Goal: Transaction & Acquisition: Purchase product/service

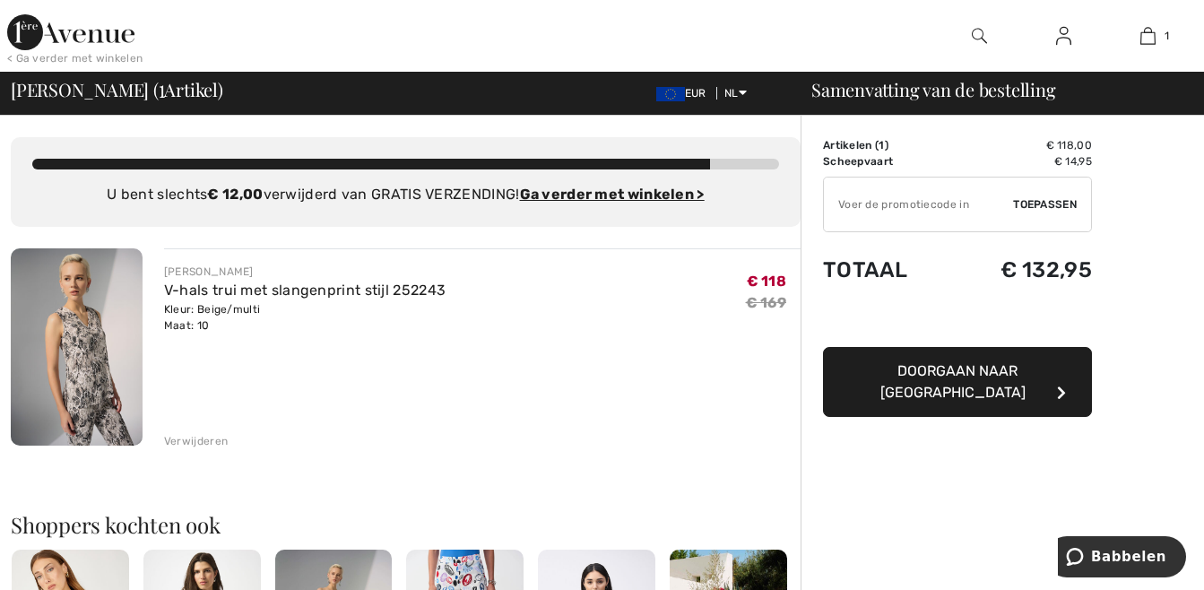
click at [894, 368] on span "Doorgaan naar [GEOGRAPHIC_DATA]" at bounding box center [952, 381] width 145 height 39
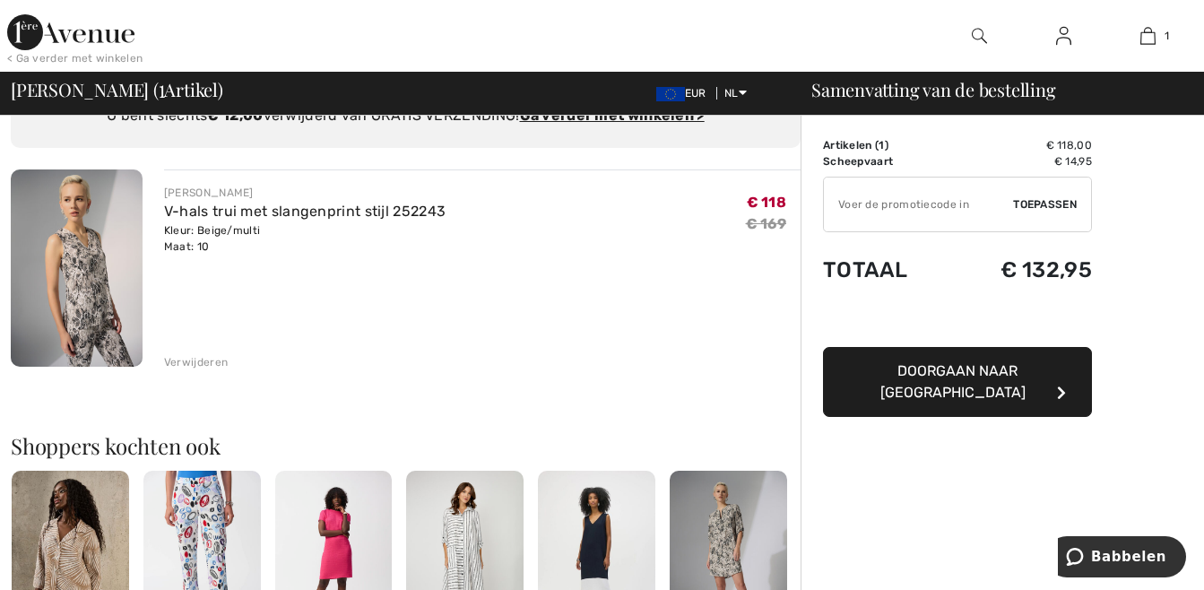
scroll to position [90, 0]
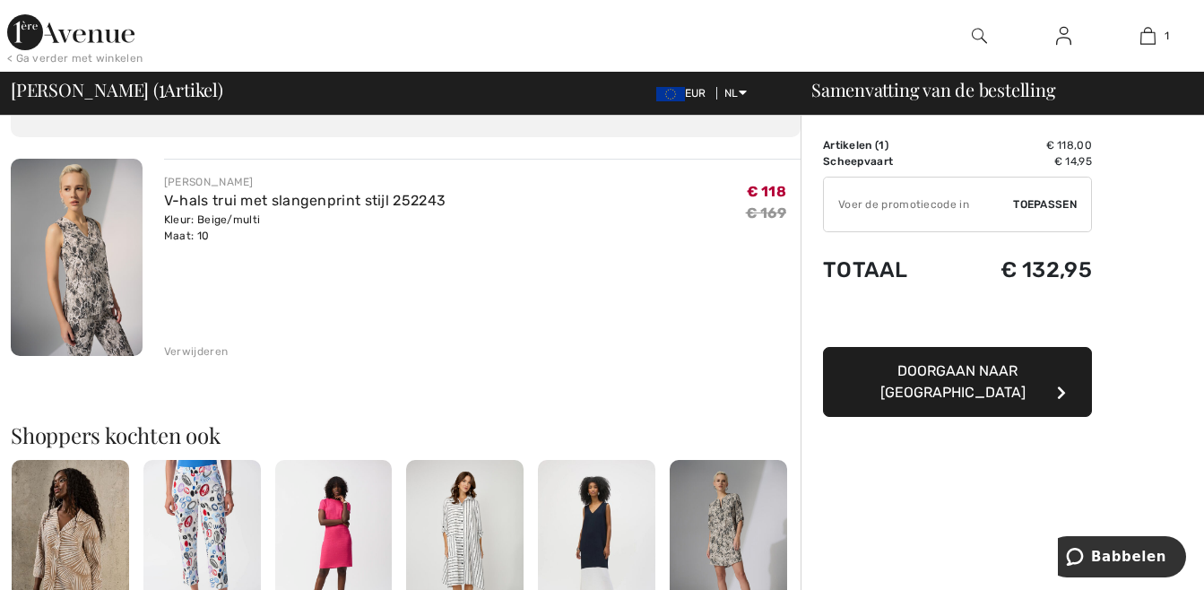
click at [200, 352] on div "Verwijderen" at bounding box center [196, 351] width 64 height 16
